Goal: Task Accomplishment & Management: Manage account settings

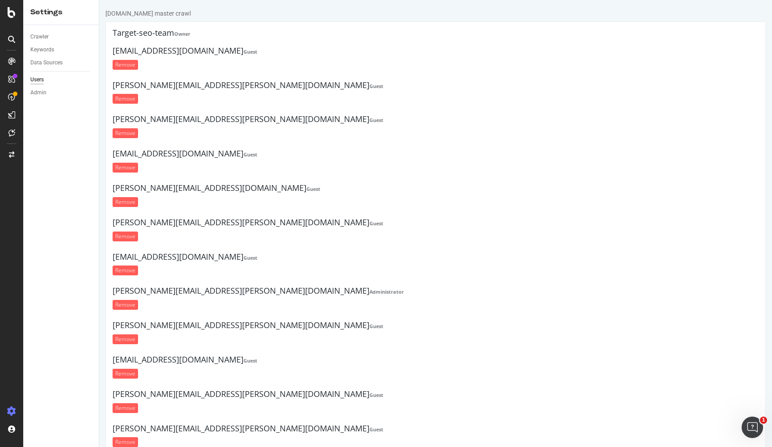
scroll to position [1050, 0]
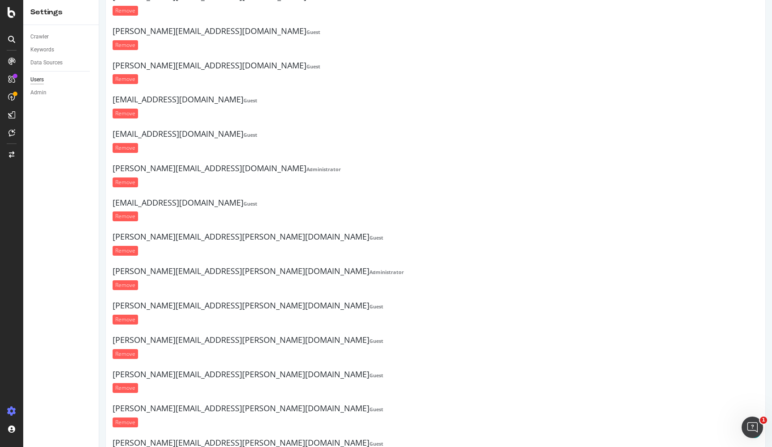
click at [582, 246] on form "Remove" at bounding box center [436, 251] width 646 height 10
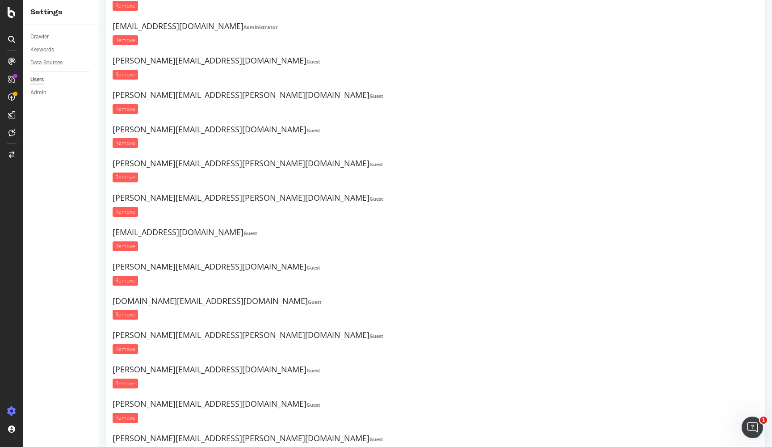
scroll to position [10108, 0]
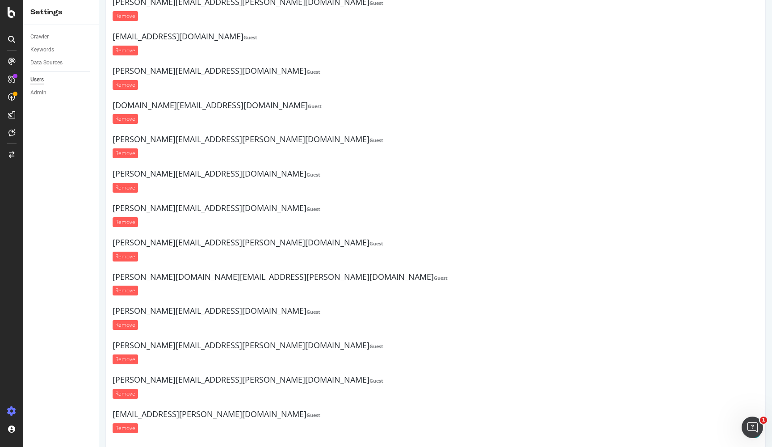
paste input "[PERSON_NAME][EMAIL_ADDRESS][DOMAIN_NAME]"
type input "[PERSON_NAME][EMAIL_ADDRESS][DOMAIN_NAME]"
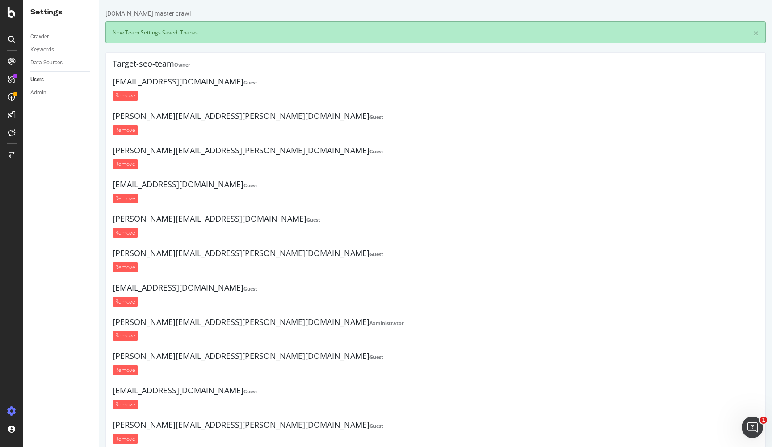
scroll to position [0, 0]
